Goal: Task Accomplishment & Management: Complete application form

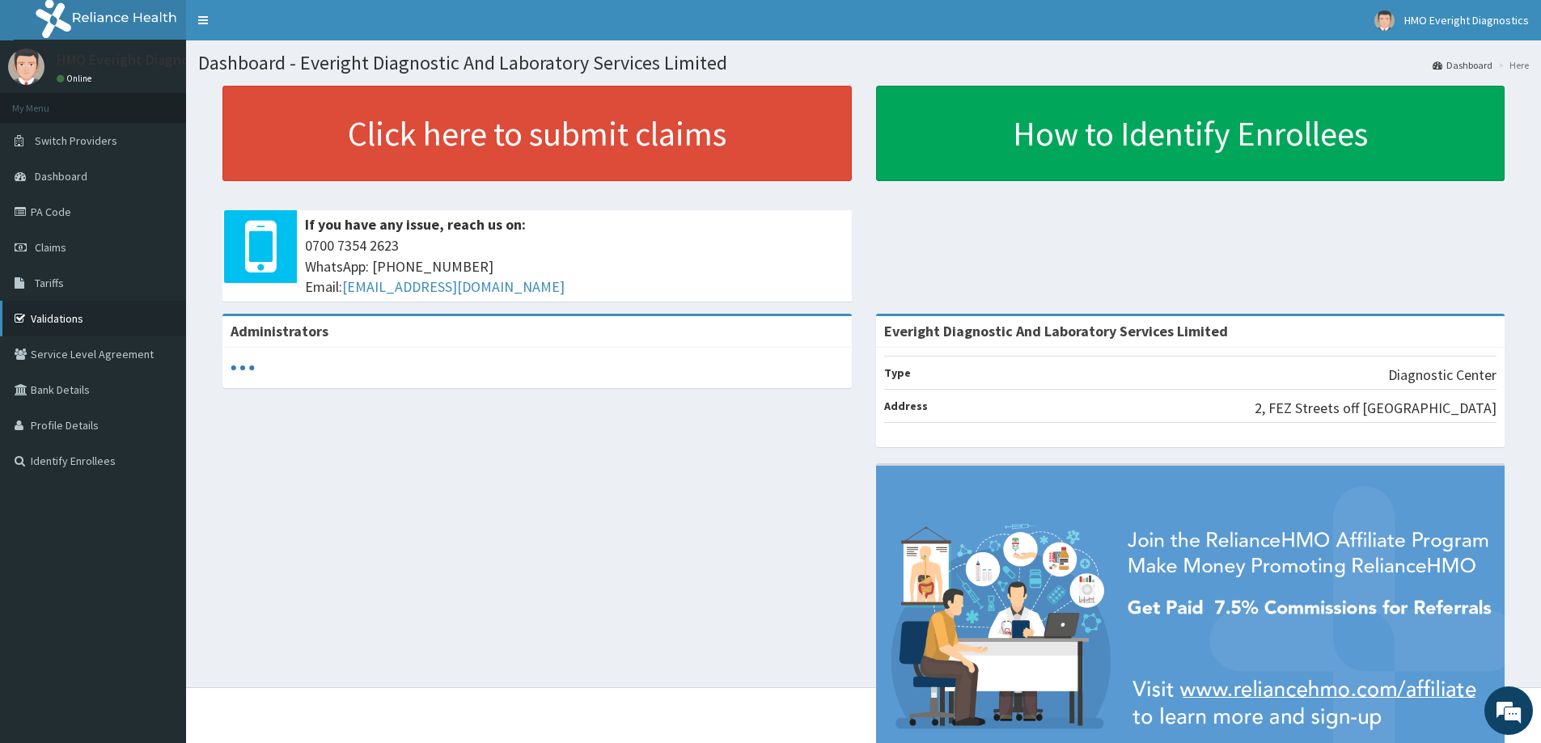
click at [82, 312] on link "Validations" at bounding box center [93, 319] width 186 height 36
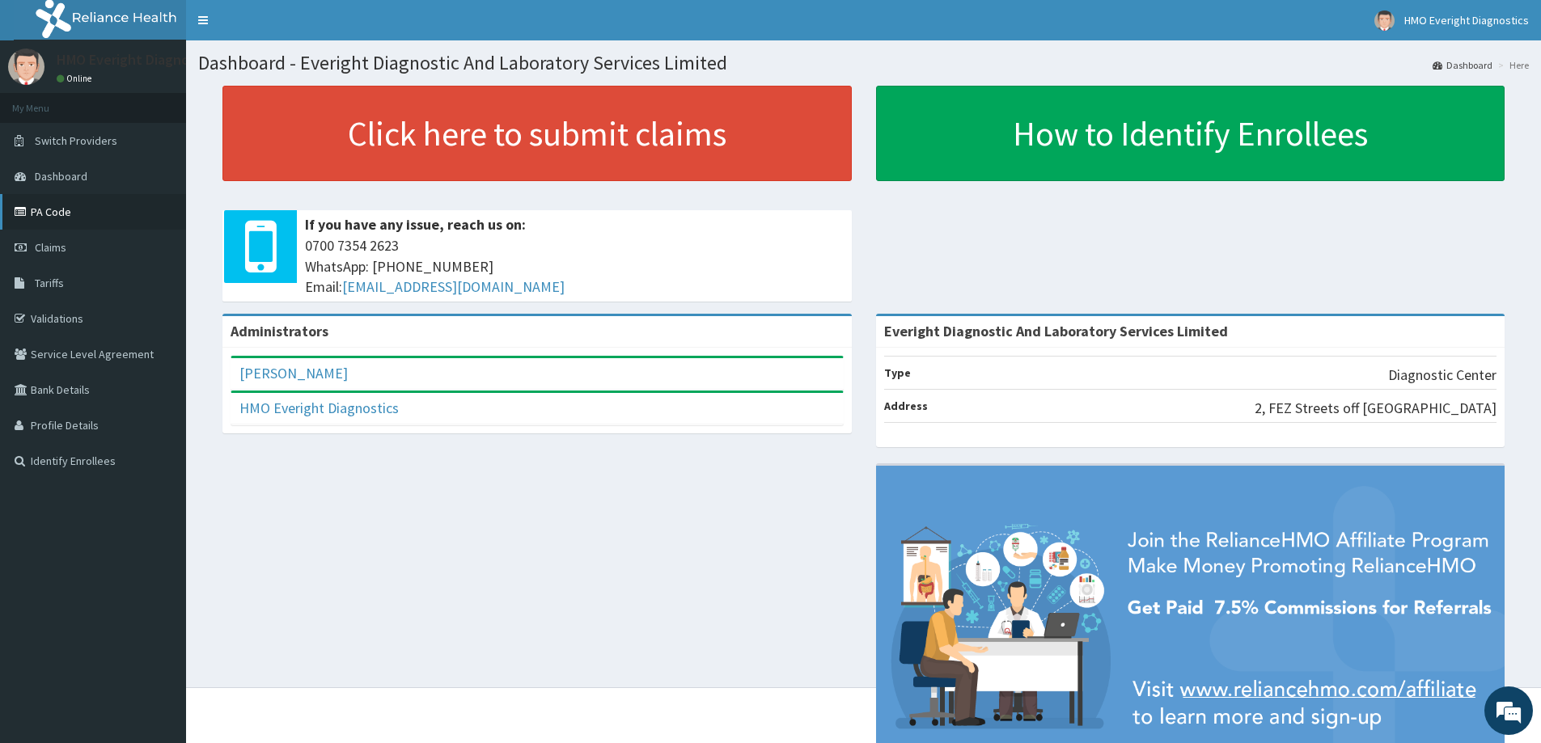
click at [53, 224] on link "PA Code" at bounding box center [93, 212] width 186 height 36
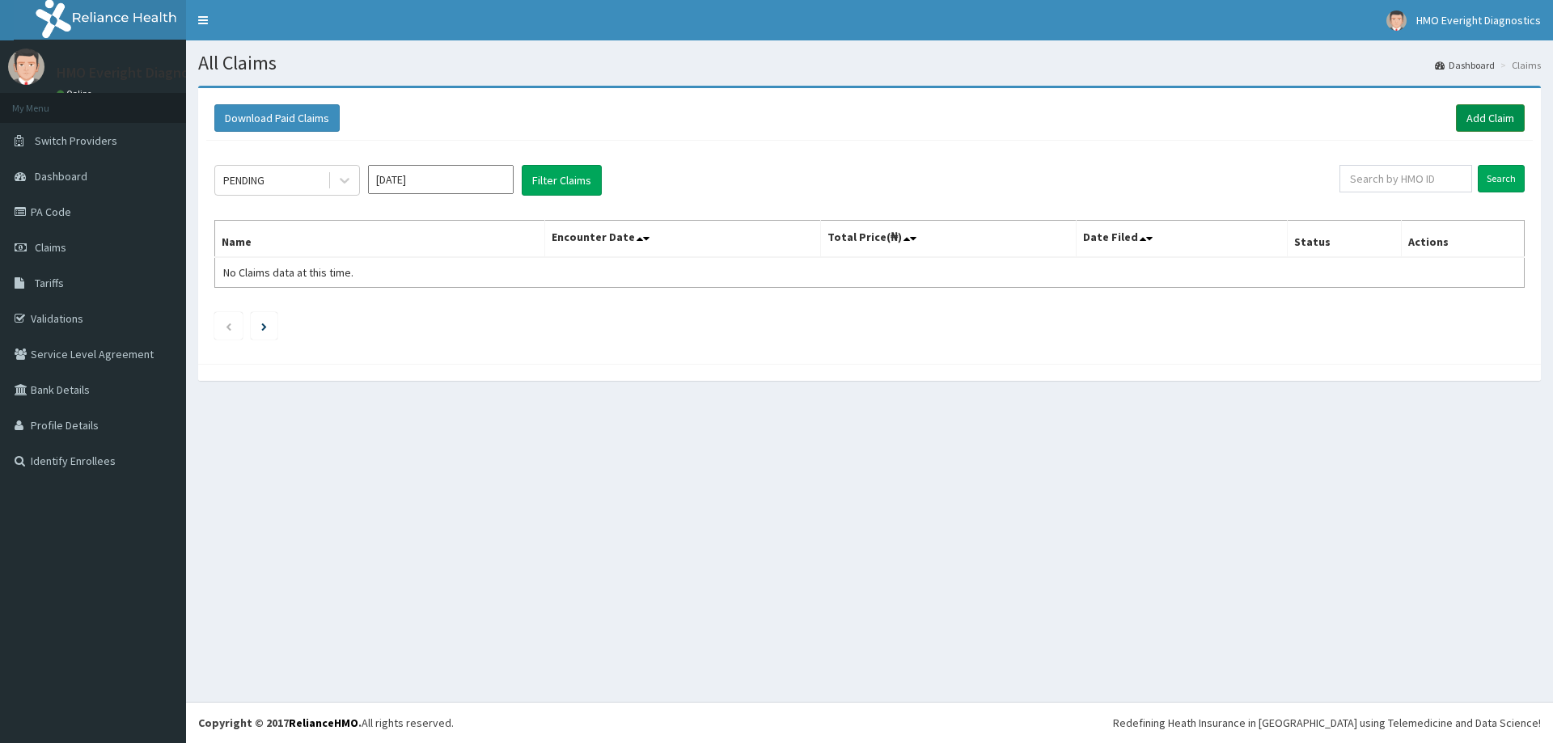
click at [1496, 117] on link "Add Claim" at bounding box center [1490, 118] width 69 height 28
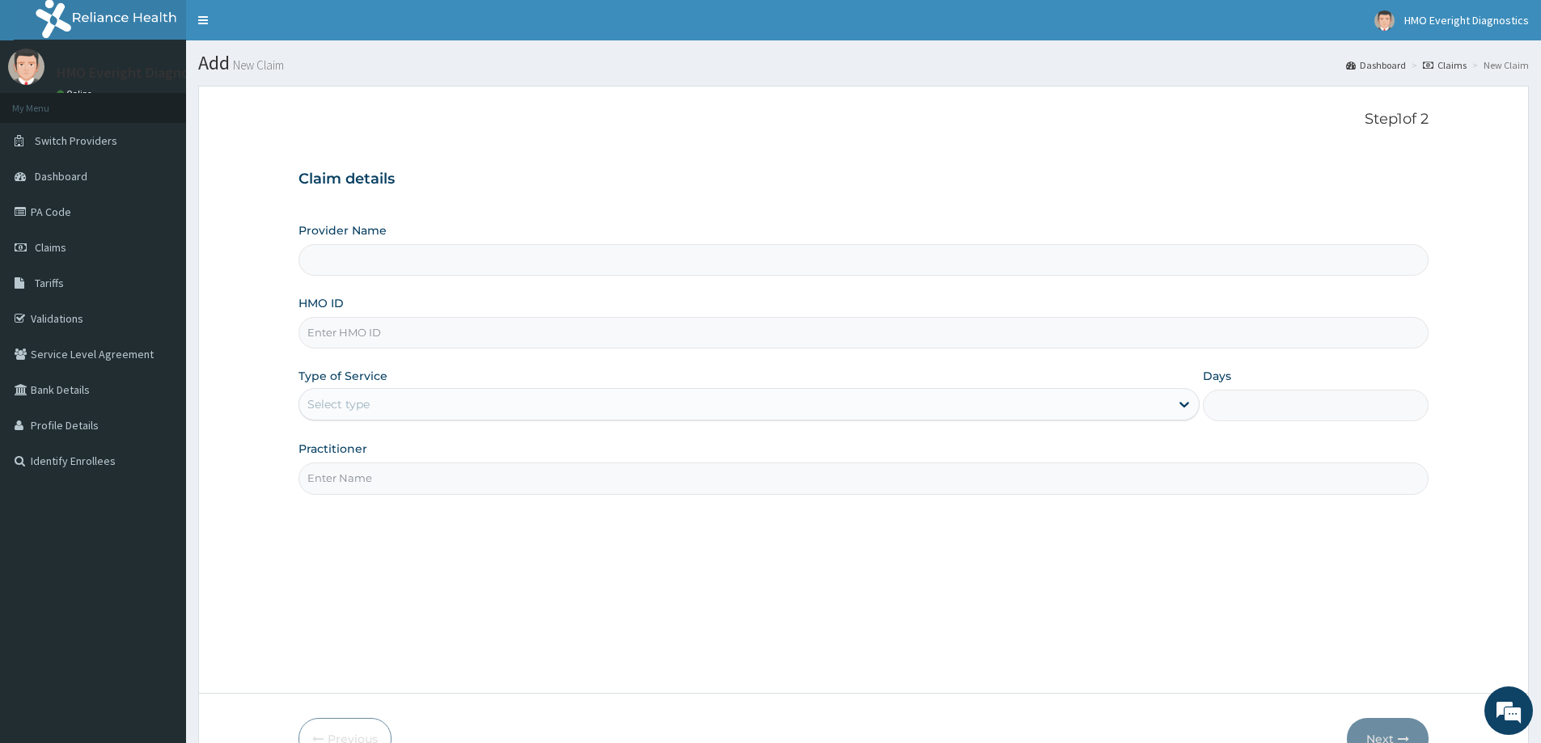
type input "Everight Diagnostic And Laboratory Services Limited"
click at [375, 332] on input "HMO ID" at bounding box center [863, 333] width 1130 height 32
click at [350, 326] on input "HMO ID" at bounding box center [863, 333] width 1130 height 32
paste input "QSH/10050/A"
type input "QSH/10050/A"
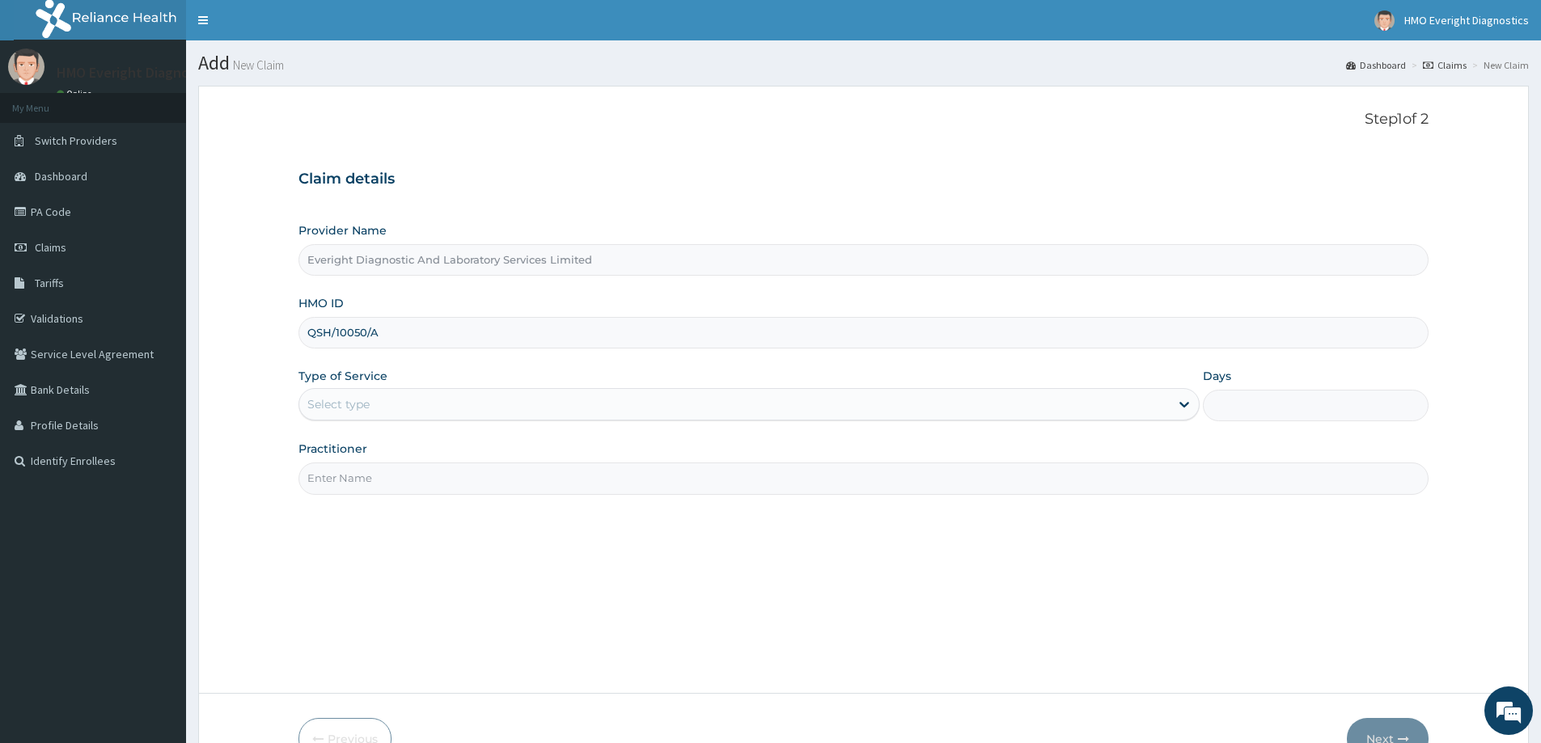
click at [400, 415] on div "Select type" at bounding box center [734, 404] width 870 height 26
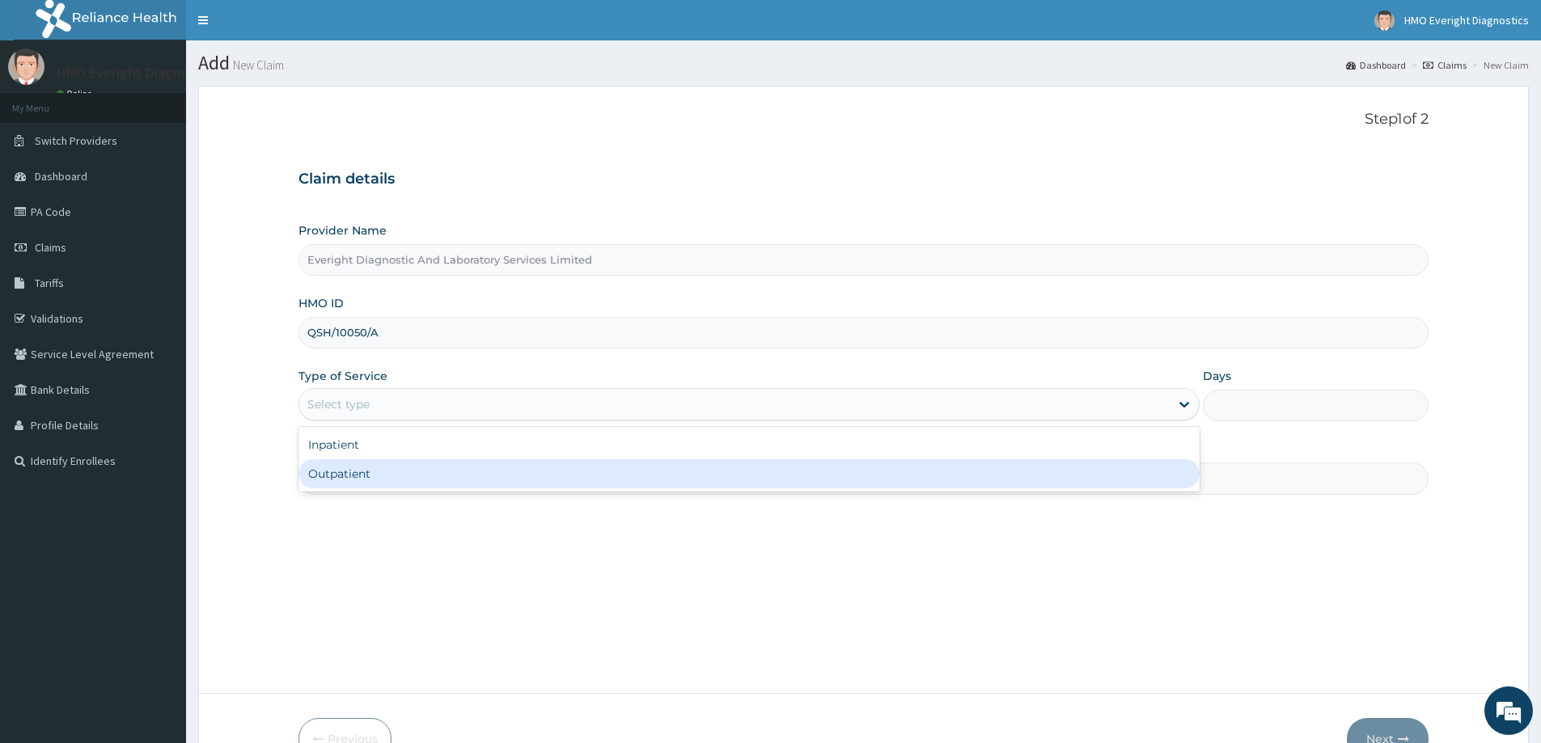
click at [377, 463] on div "Outpatient" at bounding box center [748, 473] width 901 height 29
type input "1"
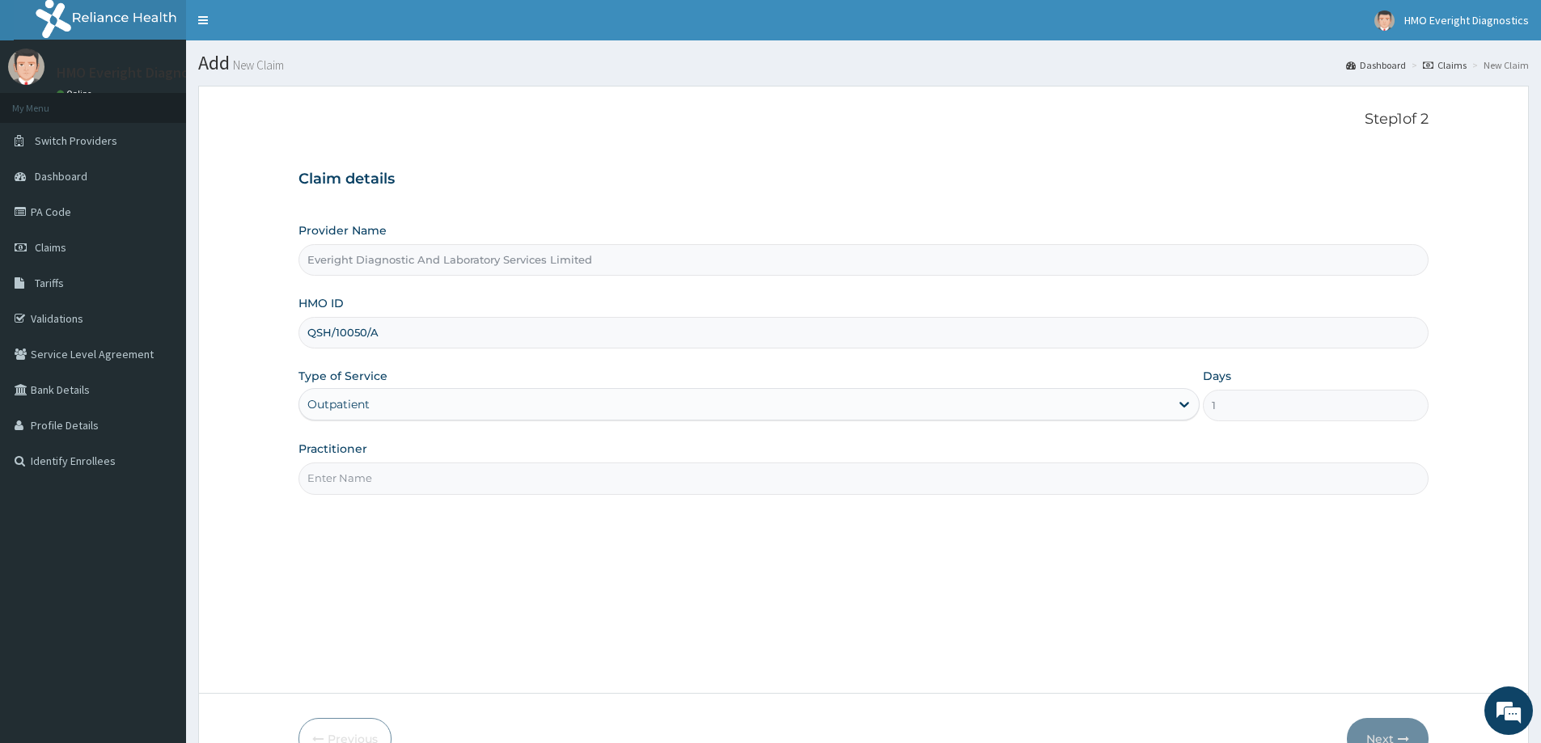
click at [583, 484] on input "Practitioner" at bounding box center [863, 479] width 1130 height 32
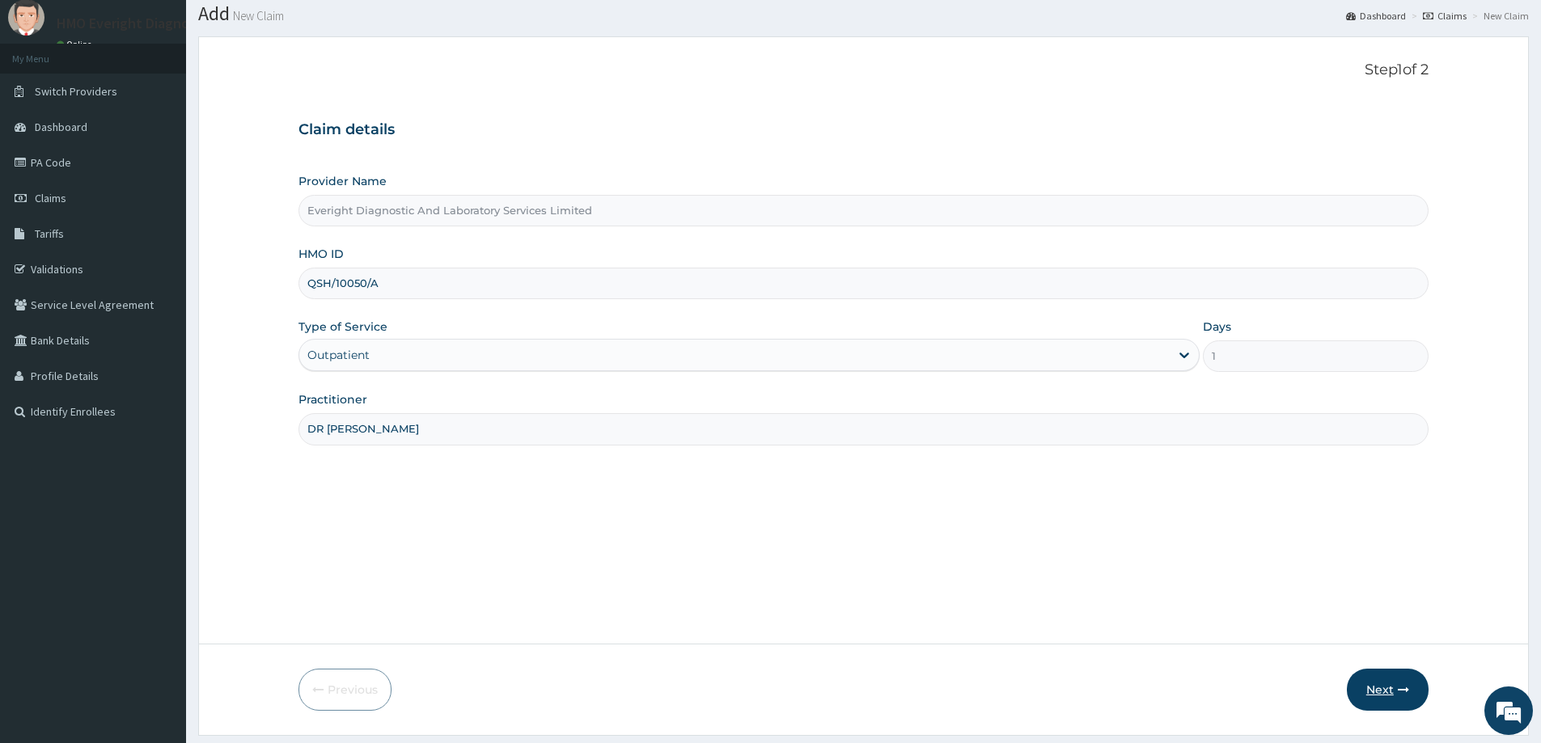
scroll to position [95, 0]
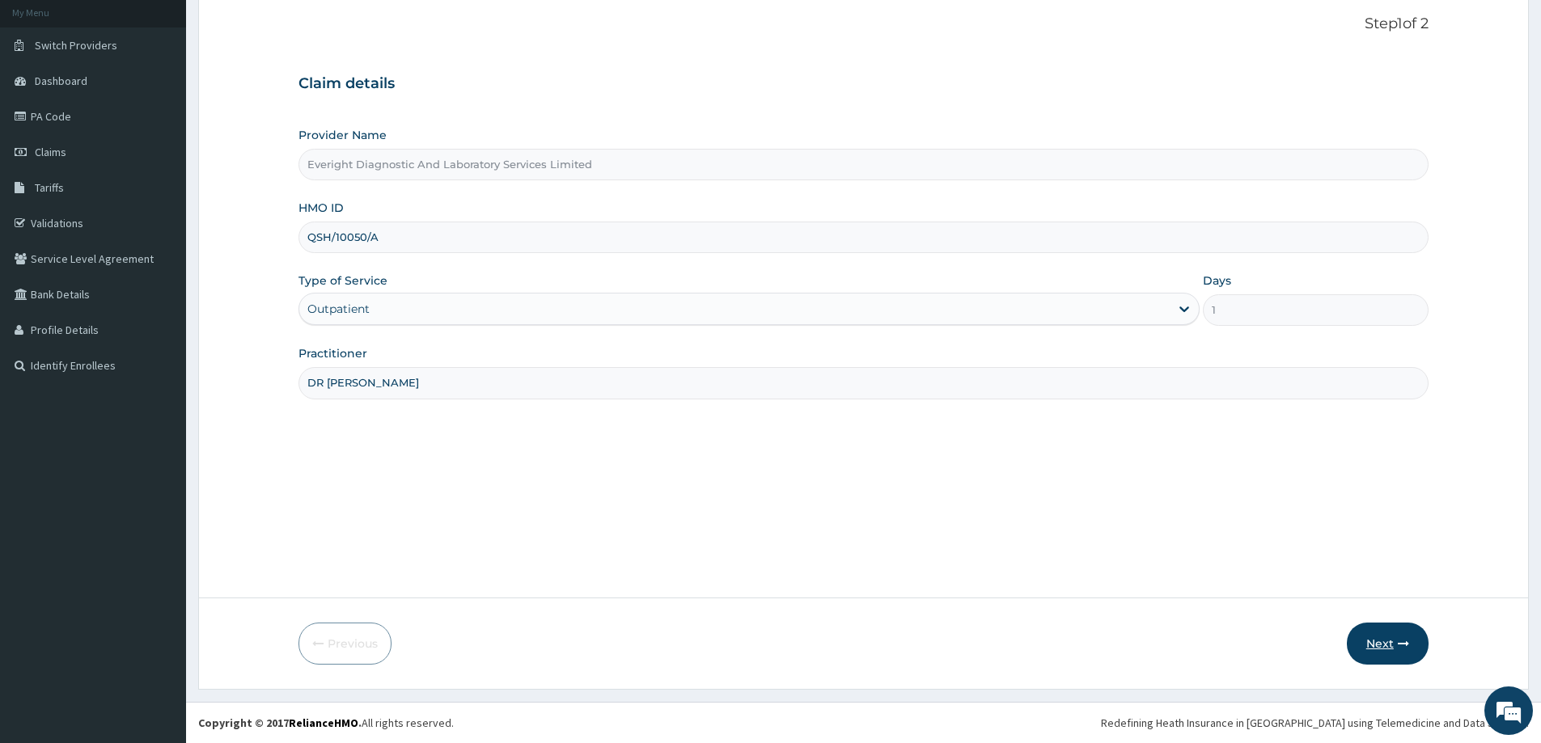
type input "DR SANDRA"
click at [1382, 650] on button "Next" at bounding box center [1388, 644] width 82 height 42
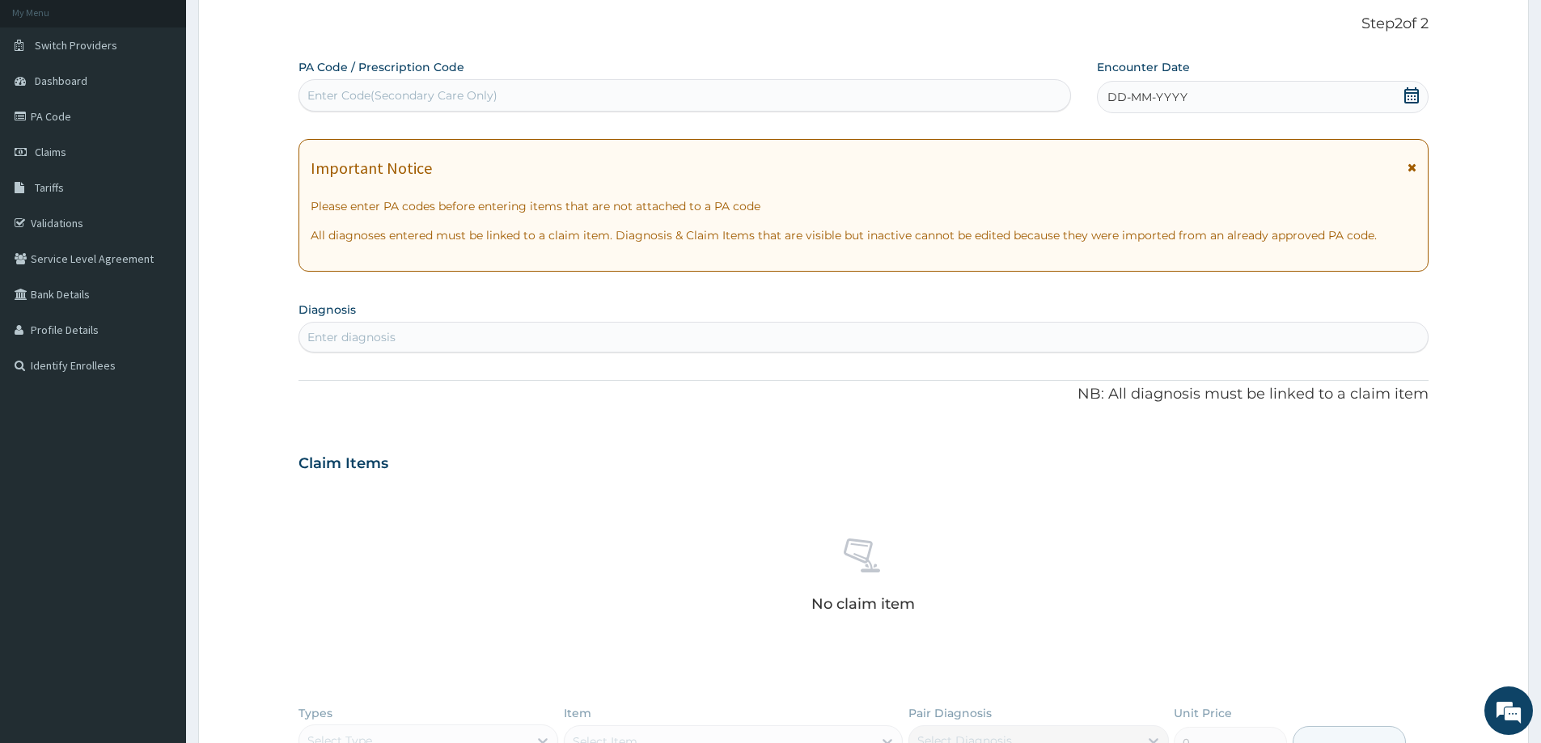
scroll to position [15, 0]
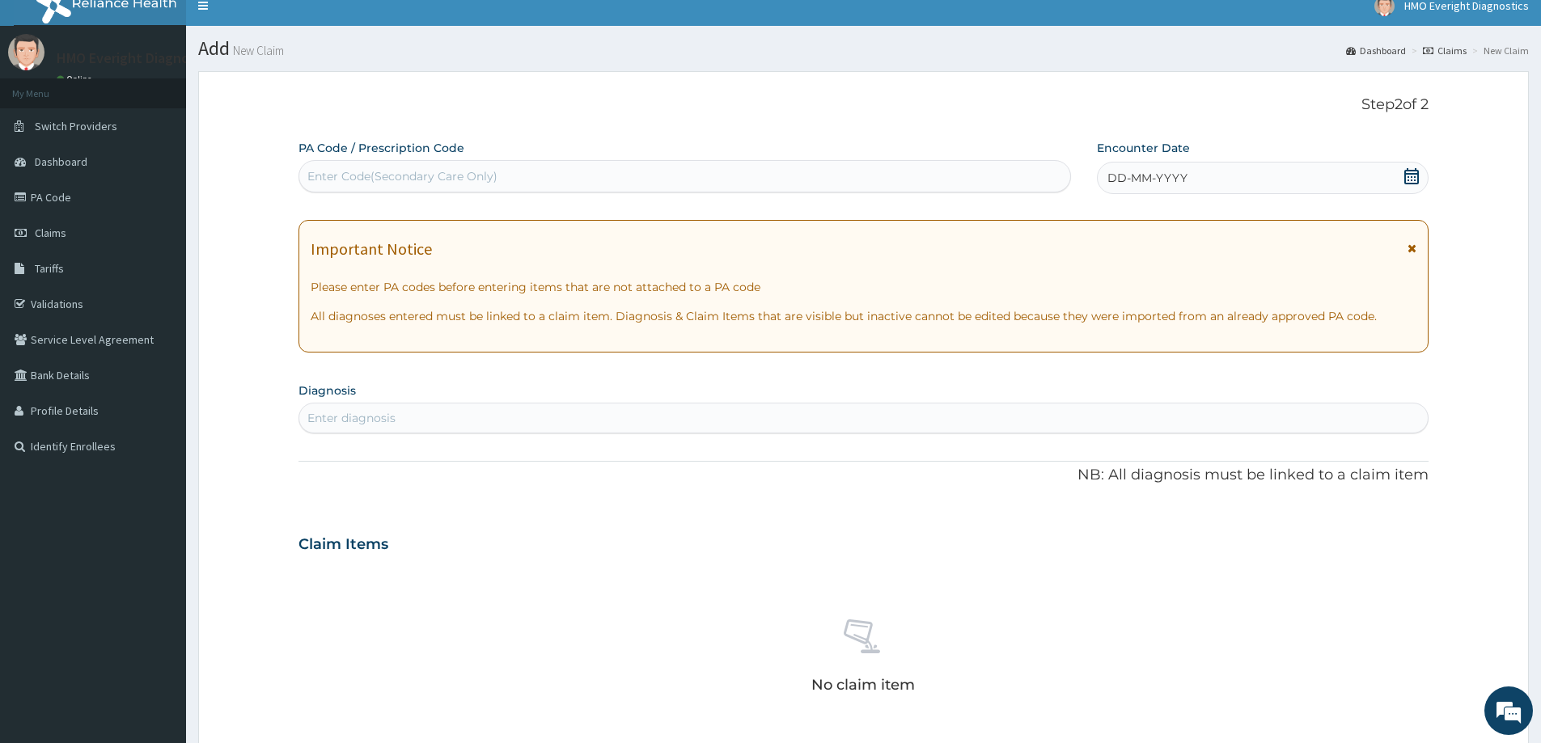
click at [444, 176] on div "Enter Code(Secondary Care Only)" at bounding box center [402, 176] width 190 height 16
type input "PA/9EF19C"
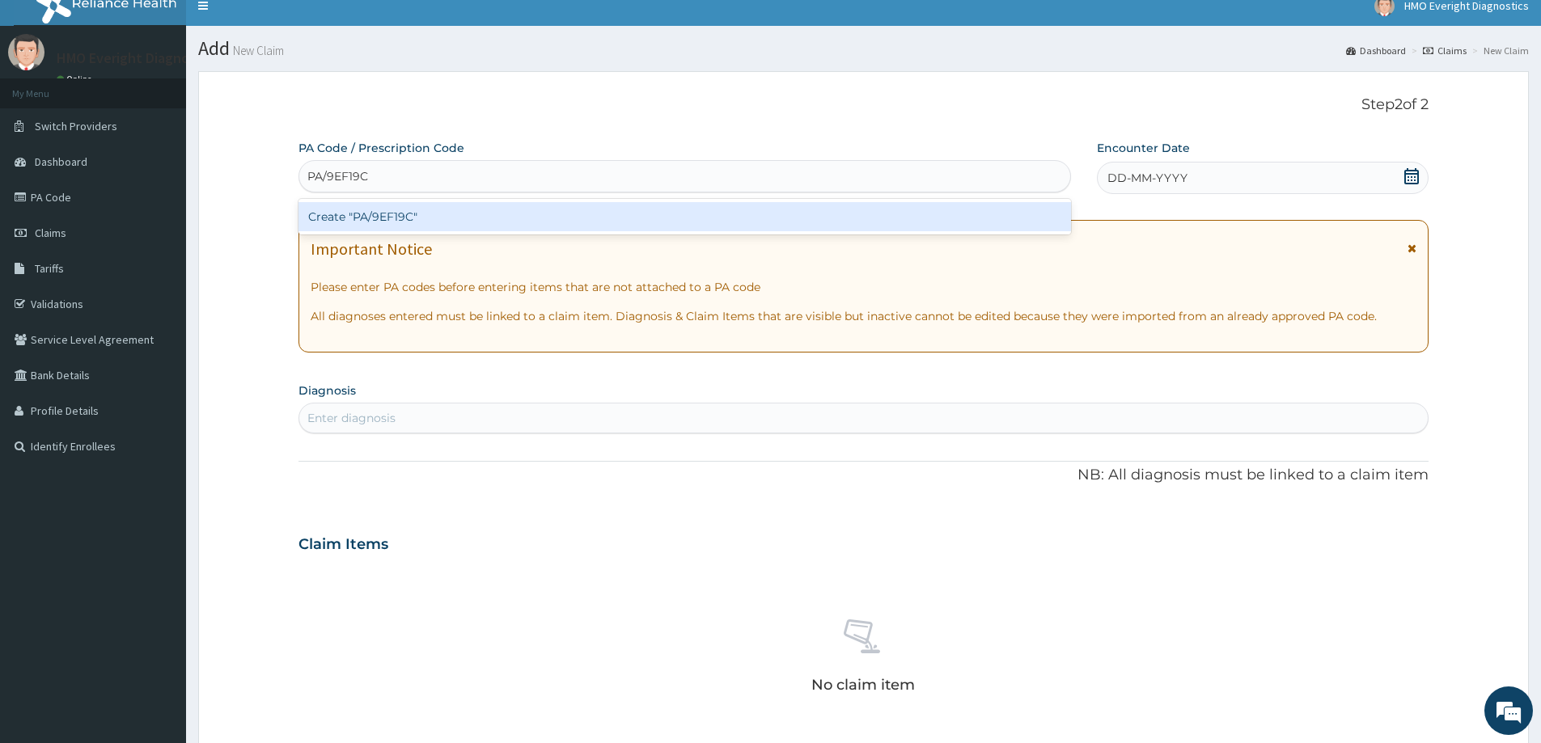
click at [521, 221] on div "Create "PA/9EF19C"" at bounding box center [684, 216] width 772 height 29
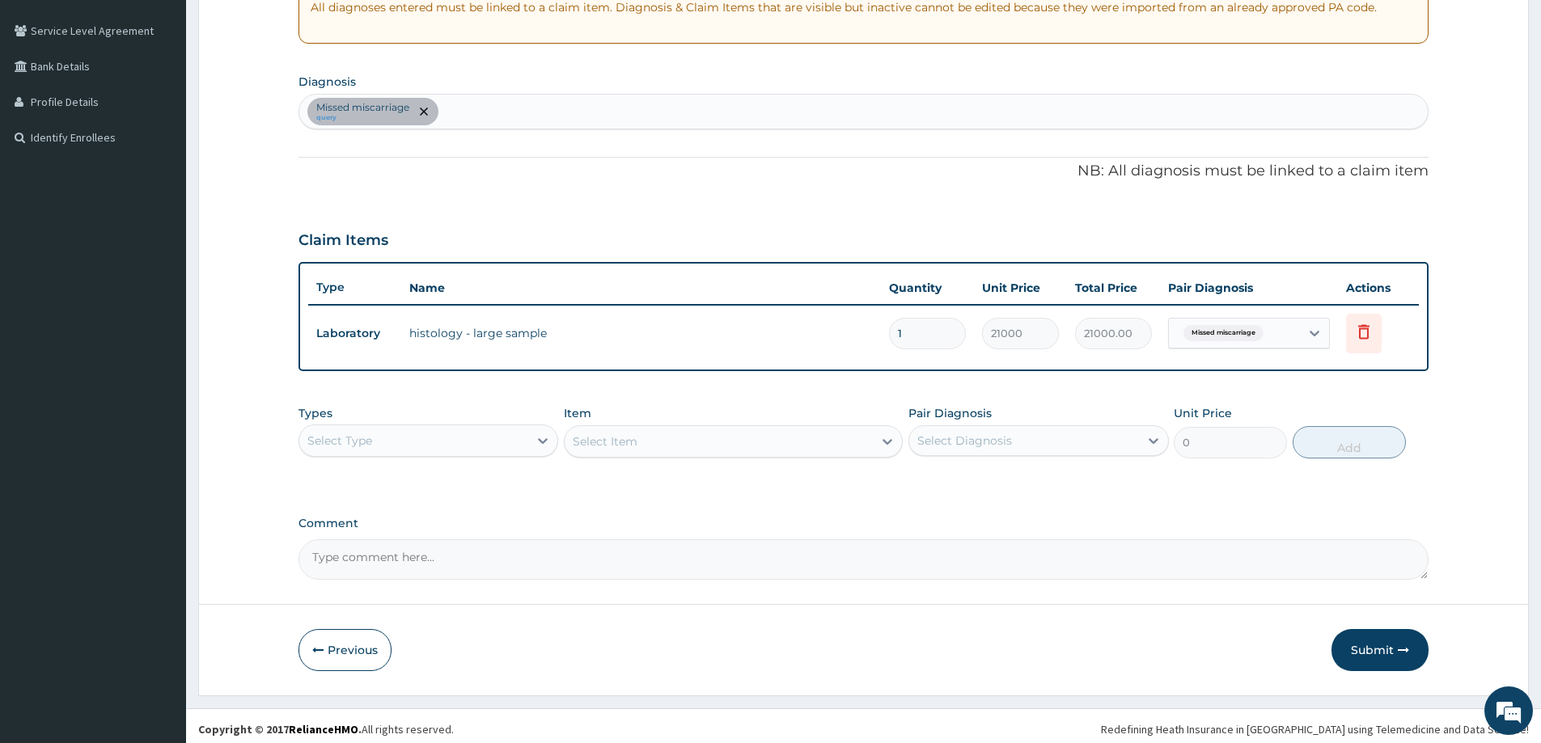
scroll to position [330, 0]
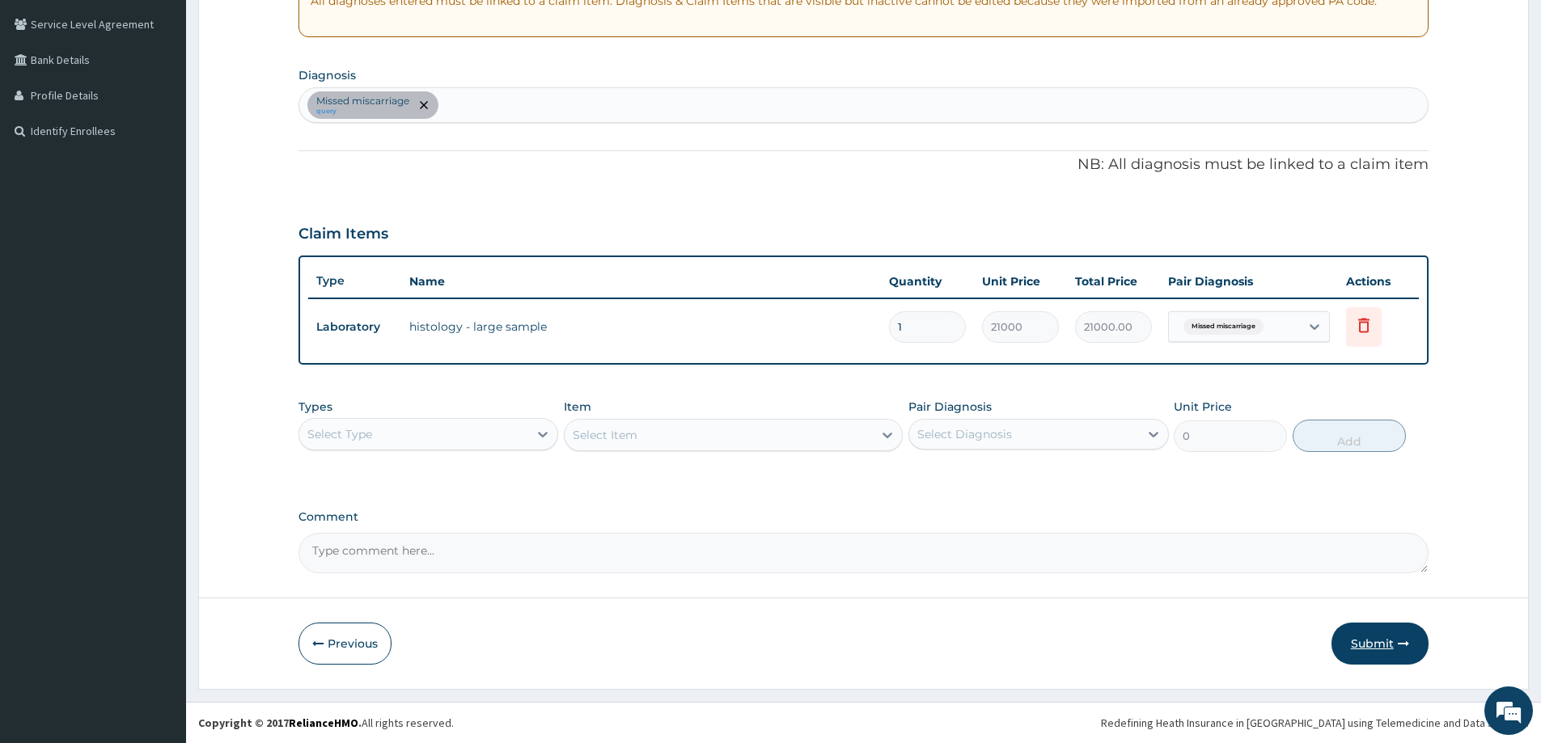
click at [1365, 645] on button "Submit" at bounding box center [1379, 644] width 97 height 42
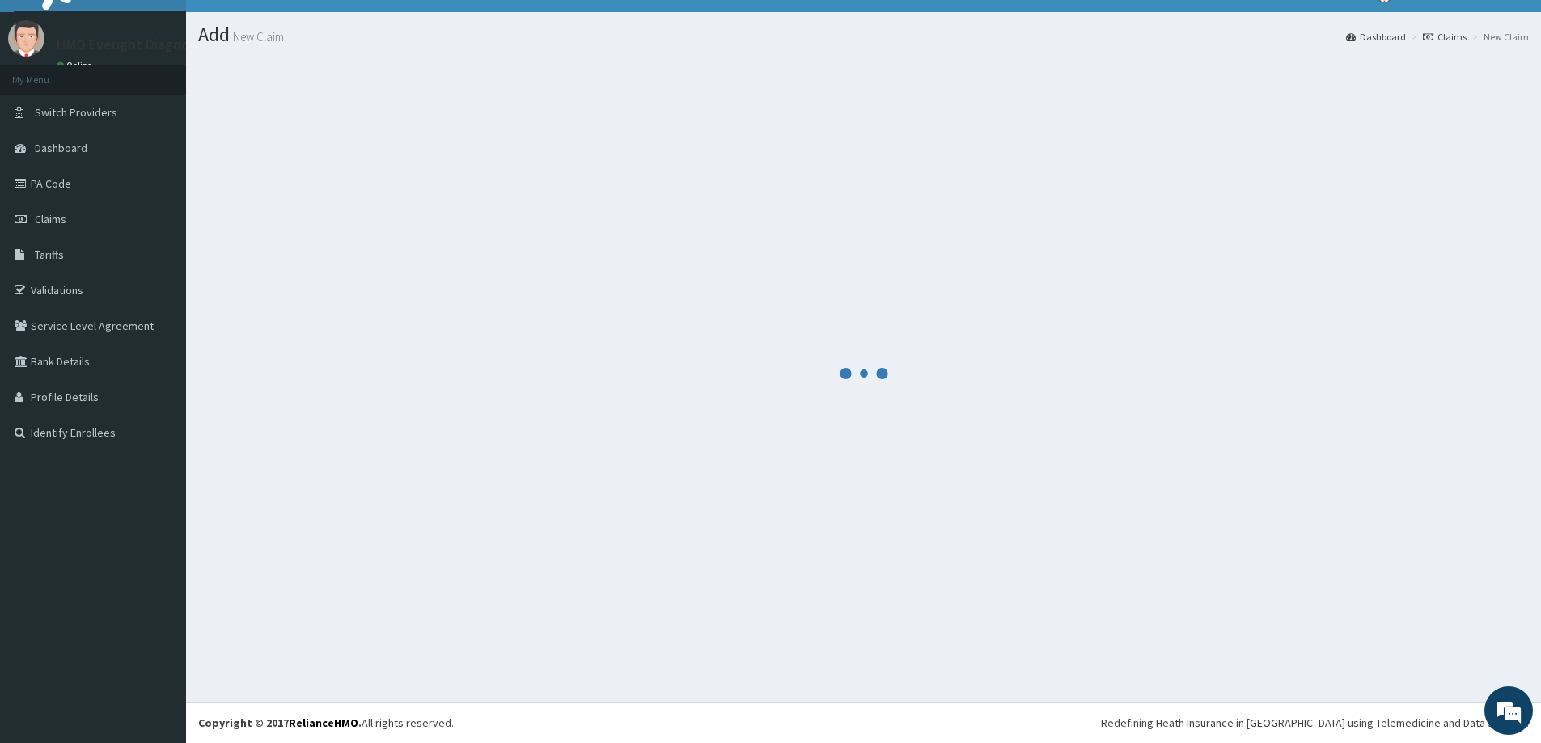
scroll to position [0, 0]
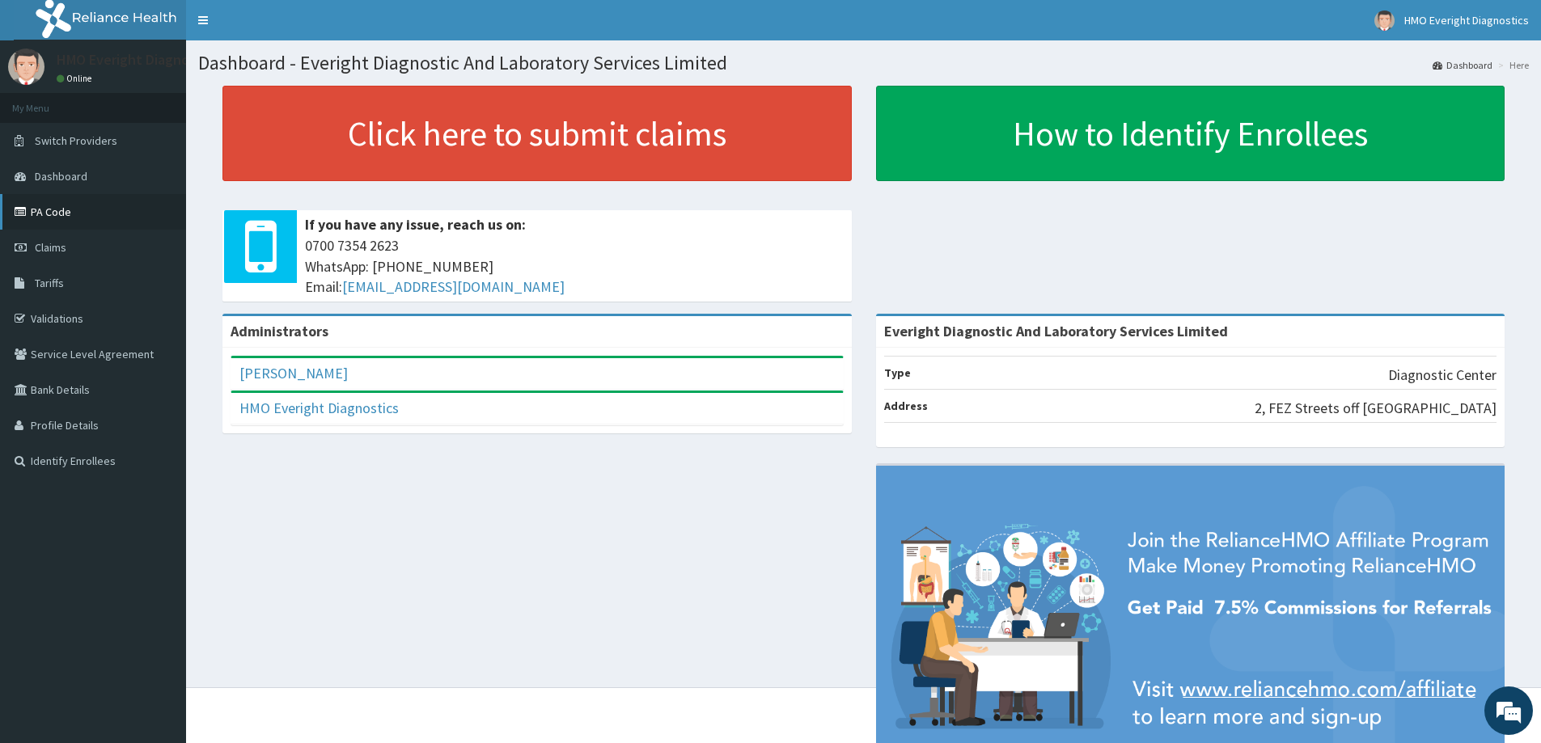
click at [101, 209] on link "PA Code" at bounding box center [93, 212] width 186 height 36
